Goal: Task Accomplishment & Management: Book appointment/travel/reservation

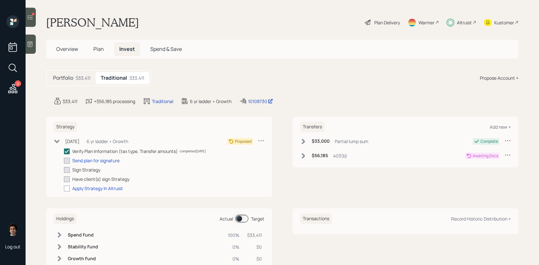
click at [32, 18] on icon at bounding box center [30, 17] width 6 height 6
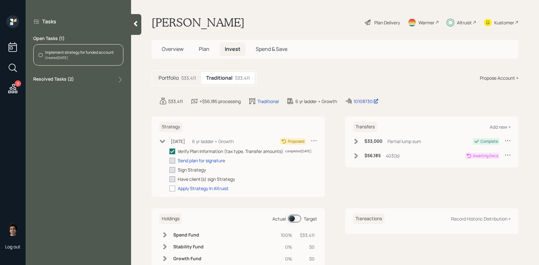
click at [136, 29] on div at bounding box center [136, 24] width 10 height 21
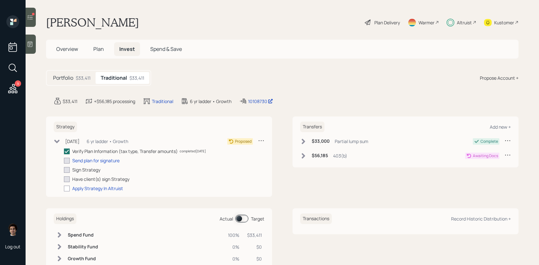
click at [497, 16] on div "Kustomer" at bounding box center [501, 22] width 35 height 14
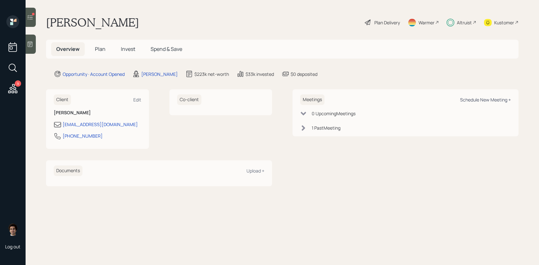
click at [491, 97] on div "Schedule New Meeting +" at bounding box center [485, 99] width 51 height 6
select select "59554aeb-d739-4552-90b9-0d27d70b4bf7"
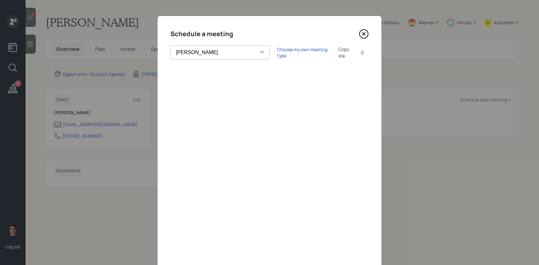
click at [338, 50] on div "Copy link" at bounding box center [345, 52] width 15 height 13
